Goal: Transaction & Acquisition: Purchase product/service

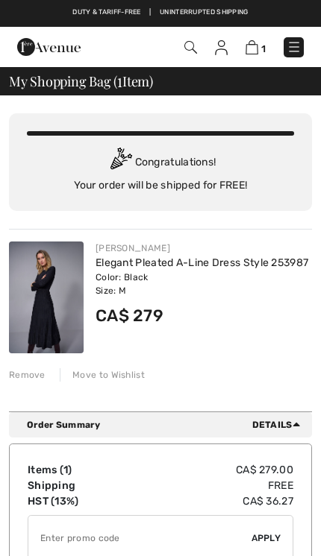
click at [254, 45] on img at bounding box center [251, 47] width 13 height 14
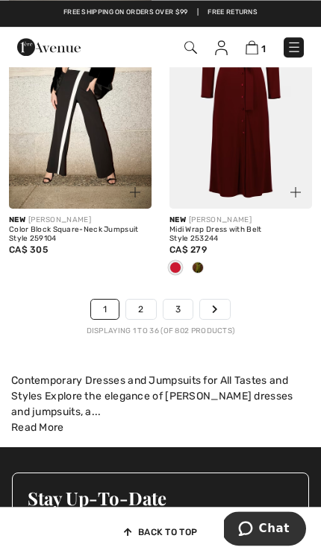
scroll to position [5418, 0]
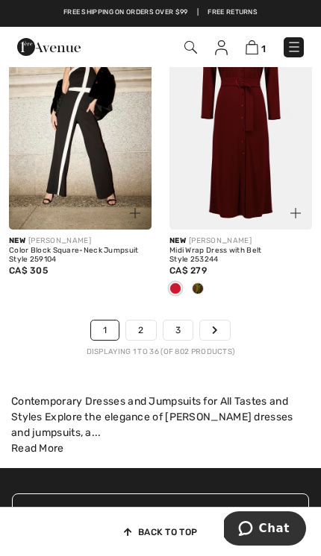
click at [142, 321] on link "2" at bounding box center [140, 330] width 29 height 19
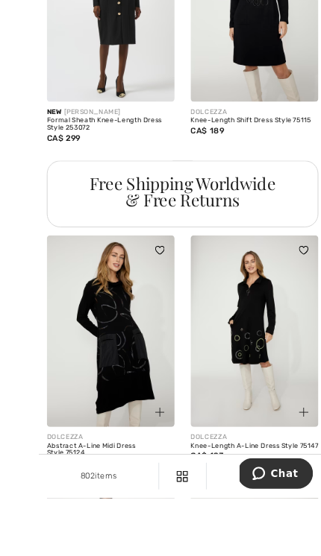
scroll to position [1713, 0]
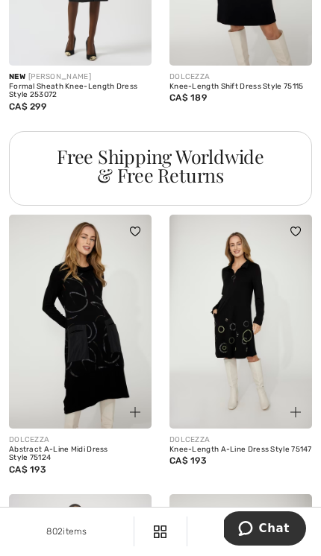
click at [106, 341] on img at bounding box center [80, 322] width 142 height 214
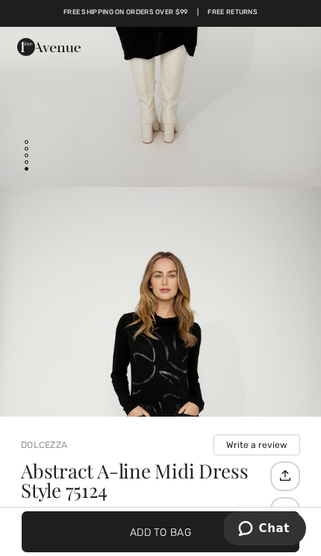
scroll to position [81, 0]
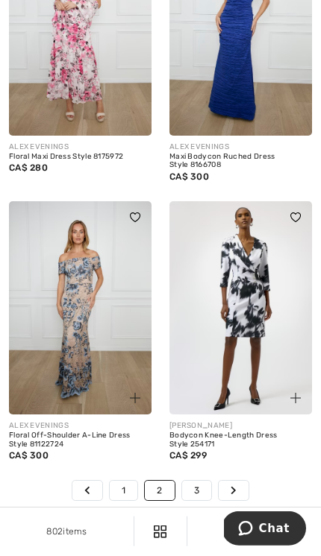
scroll to position [5038, 0]
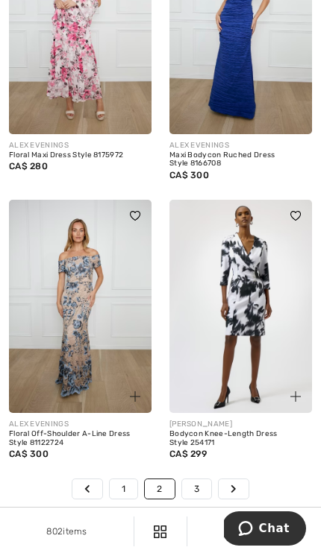
click at [204, 479] on link "3" at bounding box center [196, 488] width 29 height 19
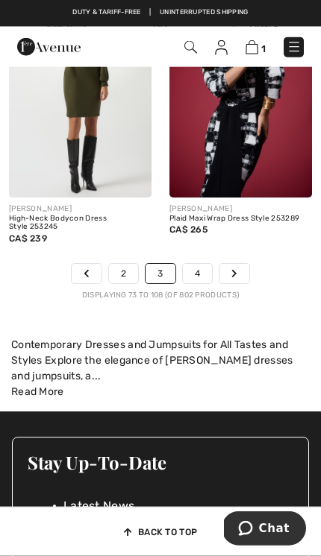
scroll to position [5309, 0]
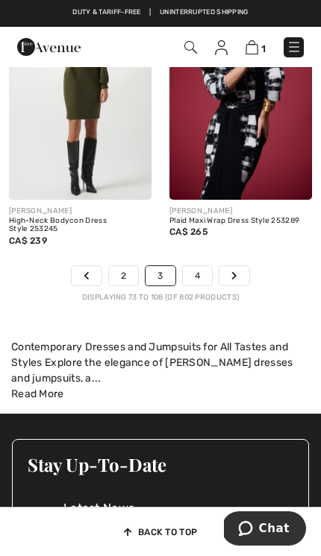
click at [205, 268] on link "4" at bounding box center [197, 275] width 29 height 19
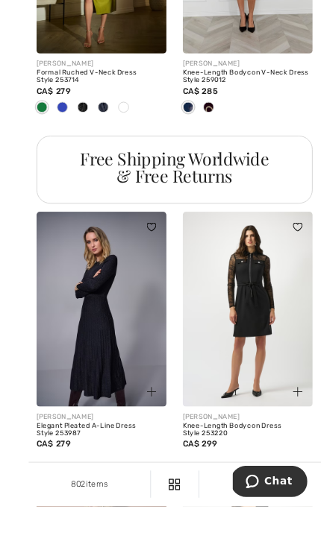
scroll to position [1807, 0]
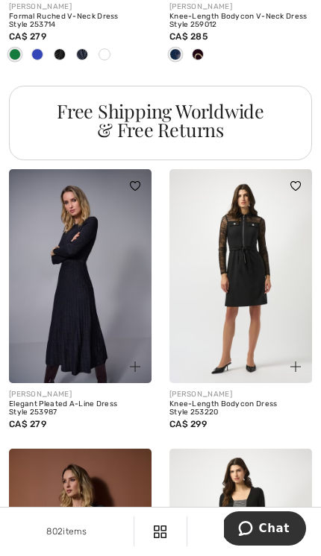
click at [78, 295] on img at bounding box center [80, 276] width 142 height 214
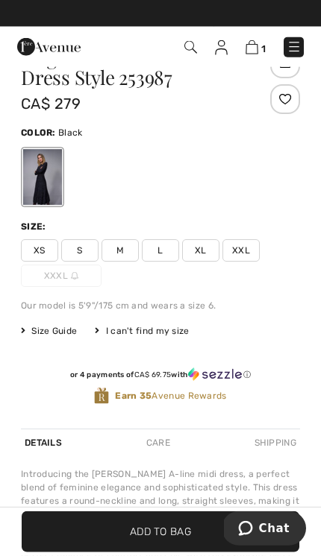
scroll to position [488, 0]
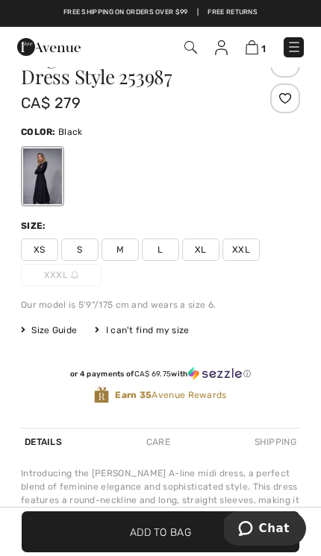
click at [115, 254] on span "M" at bounding box center [119, 250] width 37 height 22
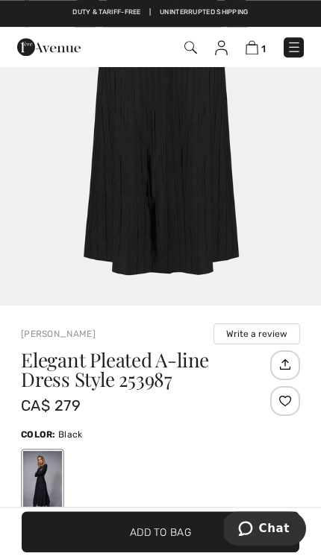
scroll to position [218, 0]
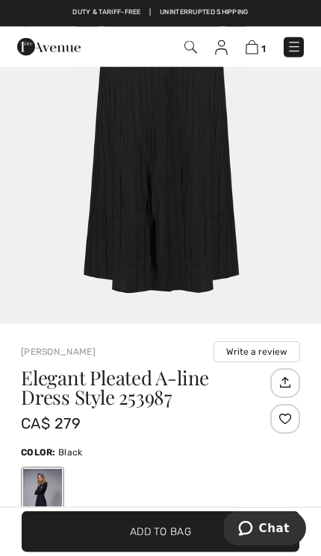
click at [160, 525] on span "Add to Bag" at bounding box center [160, 532] width 61 height 16
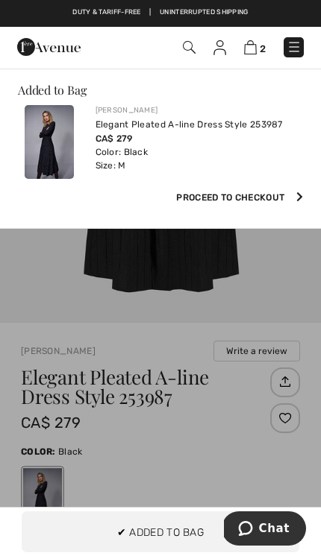
scroll to position [0, 0]
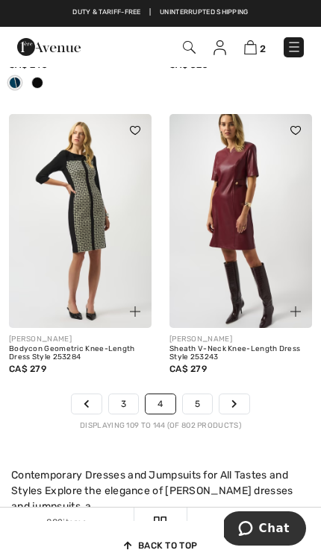
scroll to position [5213, 0]
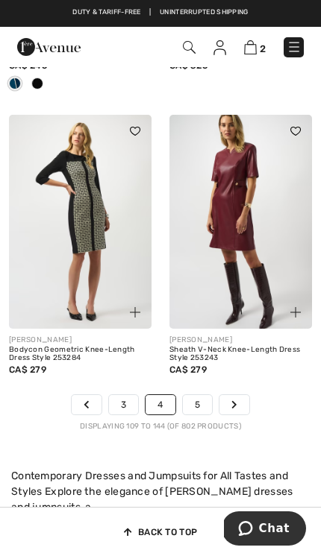
click at [200, 397] on link "5" at bounding box center [197, 404] width 29 height 19
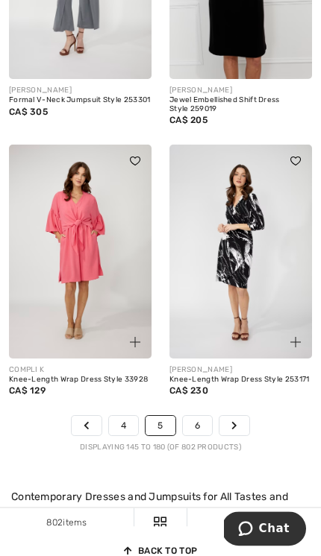
scroll to position [5069, 0]
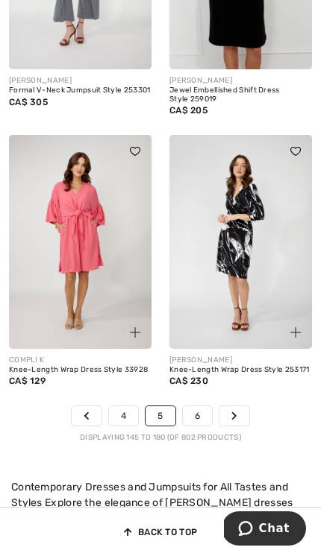
click at [198, 406] on link "6" at bounding box center [197, 415] width 29 height 19
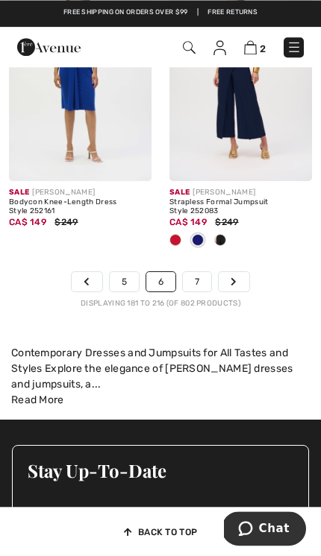
scroll to position [5295, 0]
click at [204, 272] on link "7" at bounding box center [197, 281] width 28 height 19
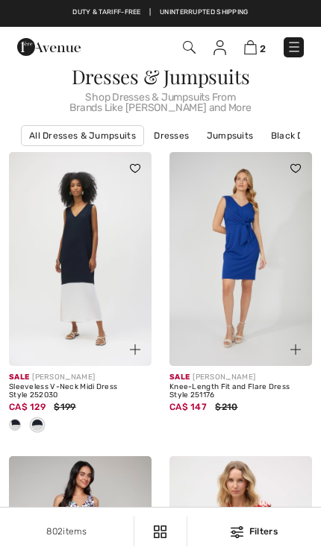
checkbox input "true"
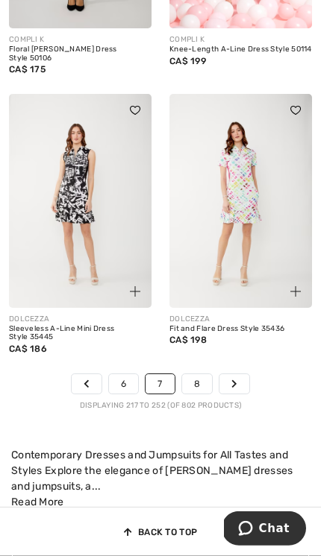
scroll to position [5160, 0]
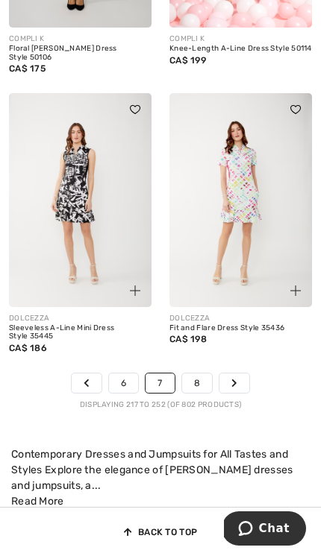
click at [201, 374] on link "8" at bounding box center [197, 383] width 30 height 19
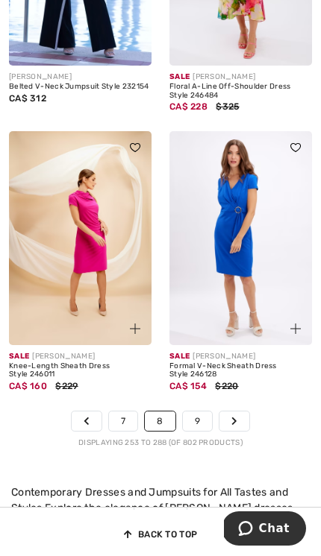
scroll to position [5068, 0]
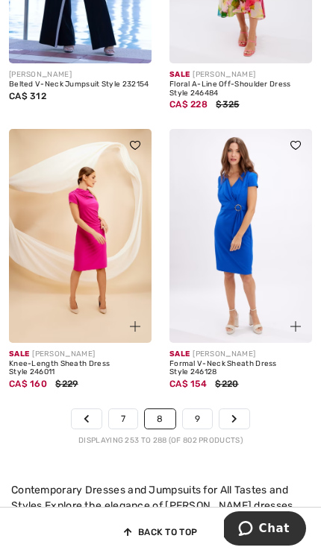
click at [199, 409] on link "9" at bounding box center [197, 418] width 29 height 19
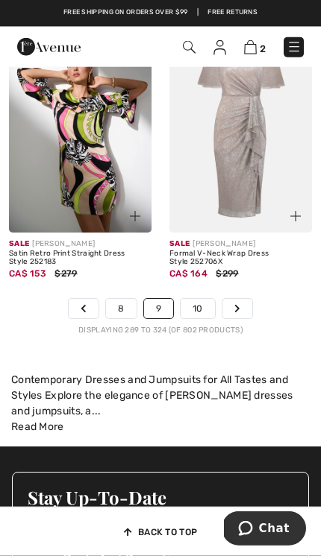
scroll to position [5348, 0]
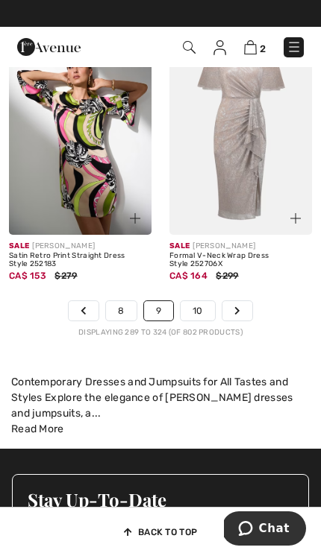
click at [202, 301] on link "10" at bounding box center [197, 310] width 34 height 19
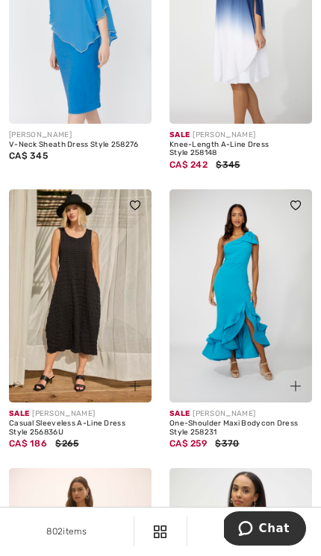
scroll to position [543, 0]
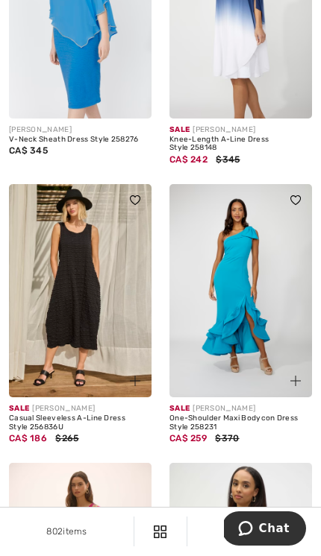
click at [52, 347] on img at bounding box center [80, 291] width 142 height 214
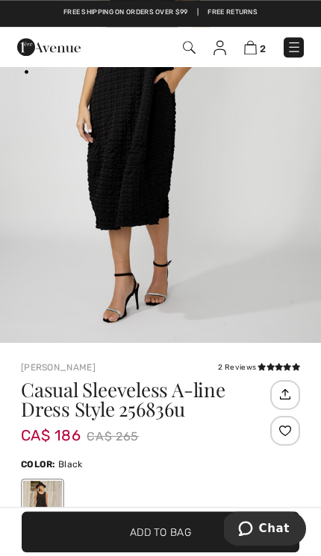
scroll to position [172, 0]
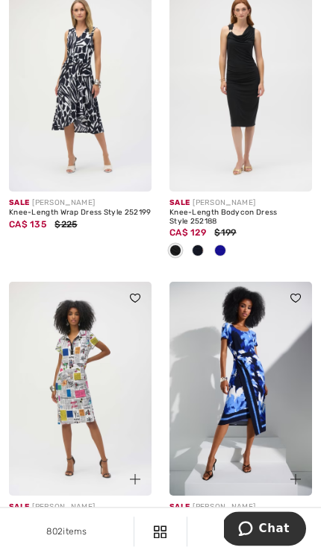
scroll to position [4804, 0]
